Goal: Transaction & Acquisition: Obtain resource

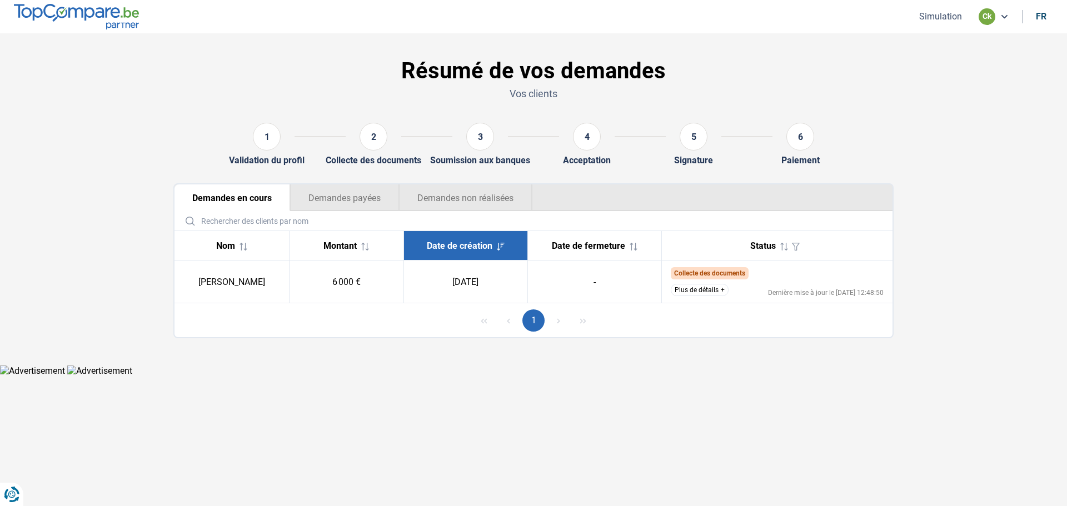
click at [529, 292] on button "Plus de détails" at bounding box center [700, 290] width 58 height 12
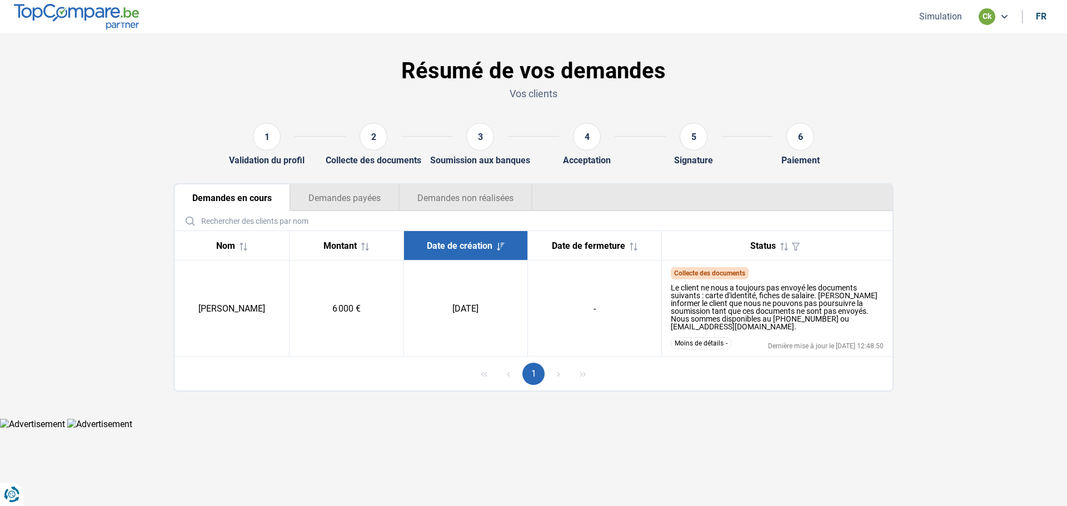
click at [529, 384] on section "Résumé de vos demandes Vos clients 1 Validation du profil 2 Collecte des docume…" at bounding box center [533, 225] width 1067 height 385
click at [529, 88] on section "Résumé de vos demandes Vos clients 1 Validation du profil 2 Collecte des docume…" at bounding box center [533, 225] width 1067 height 385
click at [529, 61] on section "Résumé de vos demandes Vos clients 1 Validation du profil 2 Collecte des docume…" at bounding box center [533, 225] width 1067 height 385
click at [529, 426] on html "Vous avez le contrôle de vos données Nous utilisons des cookies, tout comme nos…" at bounding box center [533, 215] width 1067 height 430
click at [529, 80] on section "Résumé de vos demandes Vos clients 1 Validation du profil 2 Collecte des docume…" at bounding box center [533, 225] width 1067 height 385
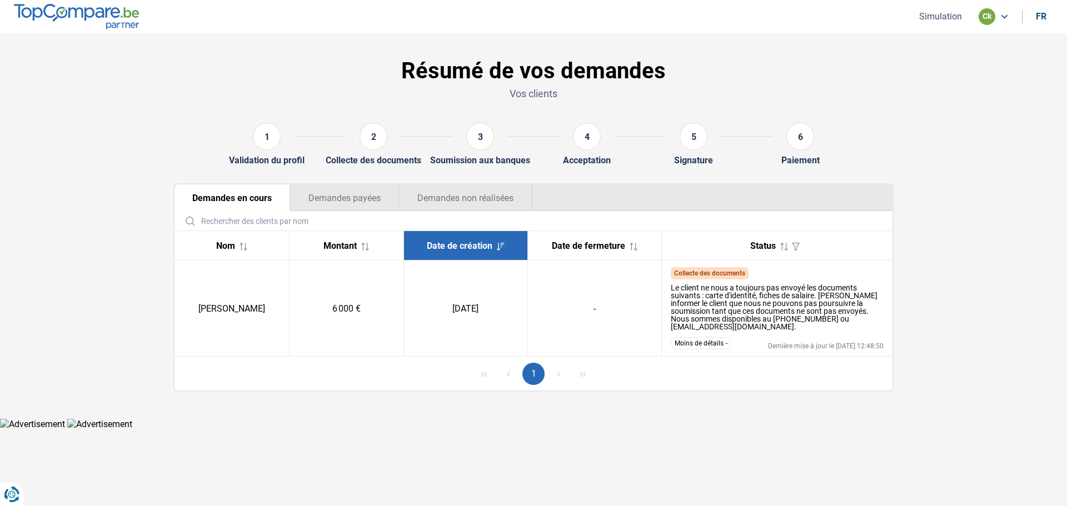
click at [529, 1] on nav "Simulation ck fr" at bounding box center [533, 16] width 1067 height 33
